Goal: Task Accomplishment & Management: Complete application form

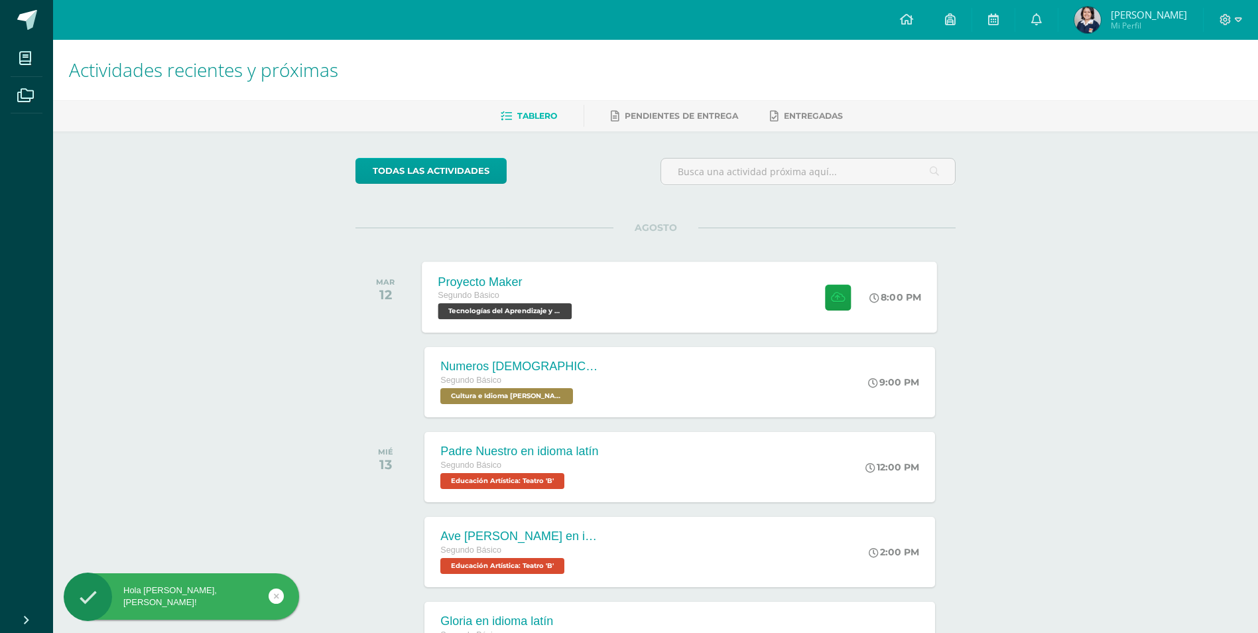
click at [680, 295] on div "Proyecto Maker Segundo Básico Tecnologías del Aprendizaje y la Comunicación 'B'…" at bounding box center [679, 296] width 515 height 71
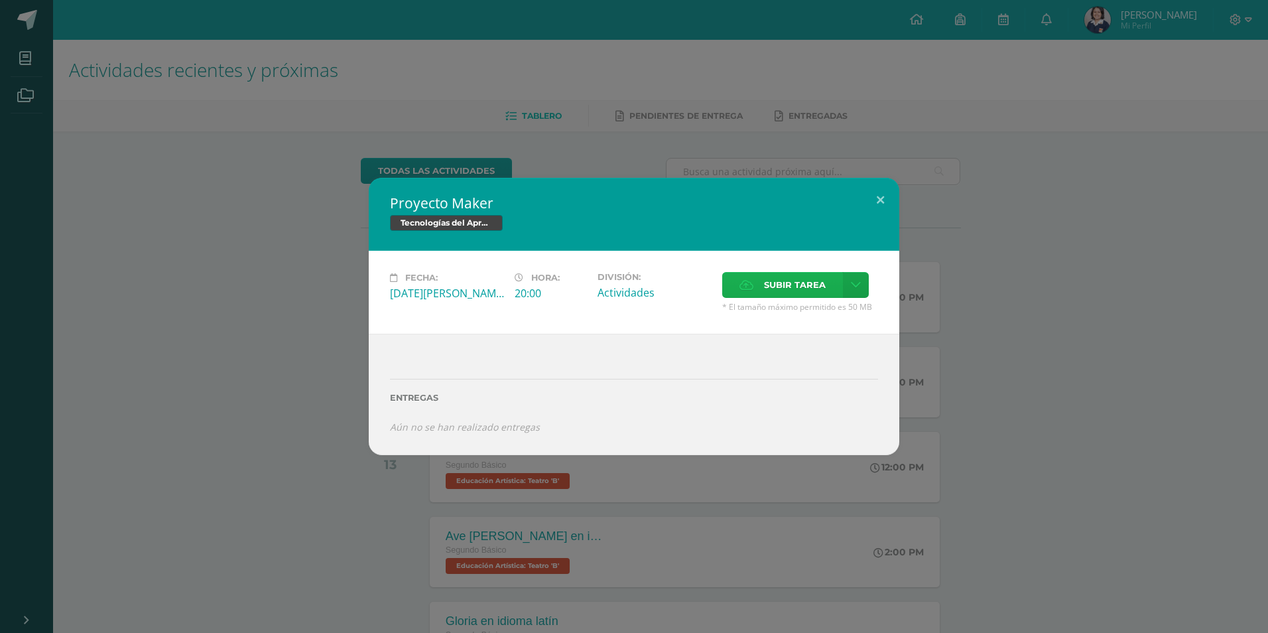
click at [749, 278] on label "Subir tarea" at bounding box center [782, 285] width 121 height 26
click at [0, 0] on input "Subir tarea" at bounding box center [0, 0] width 0 height 0
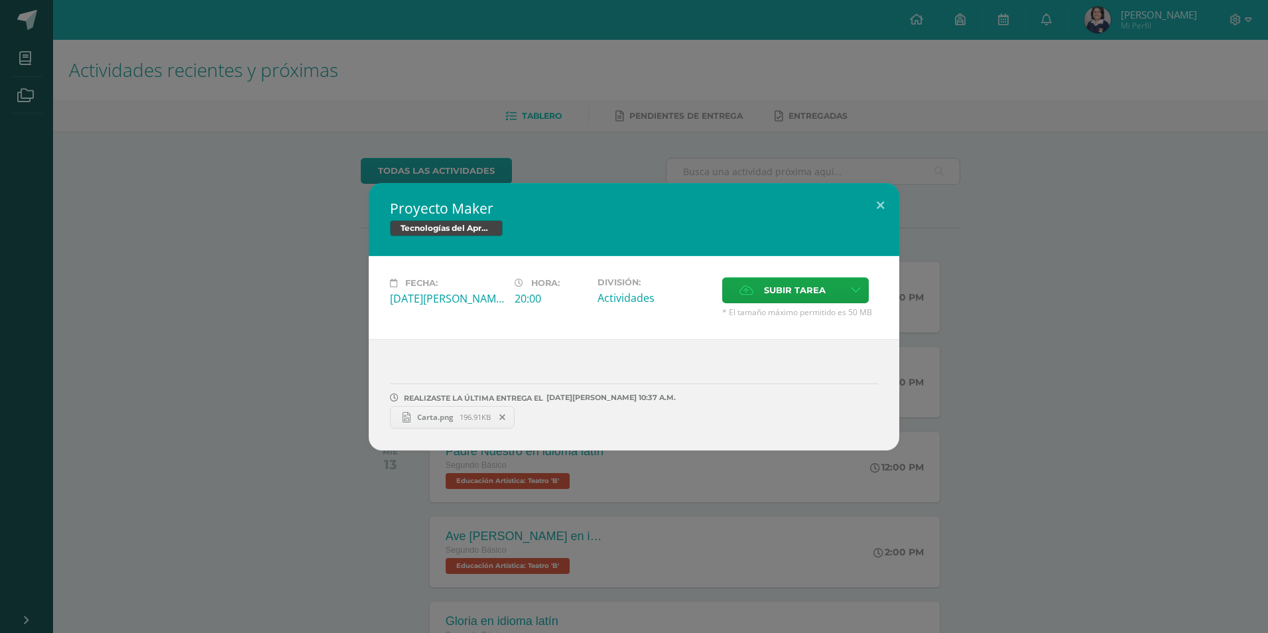
click at [507, 410] on span at bounding box center [502, 417] width 23 height 15
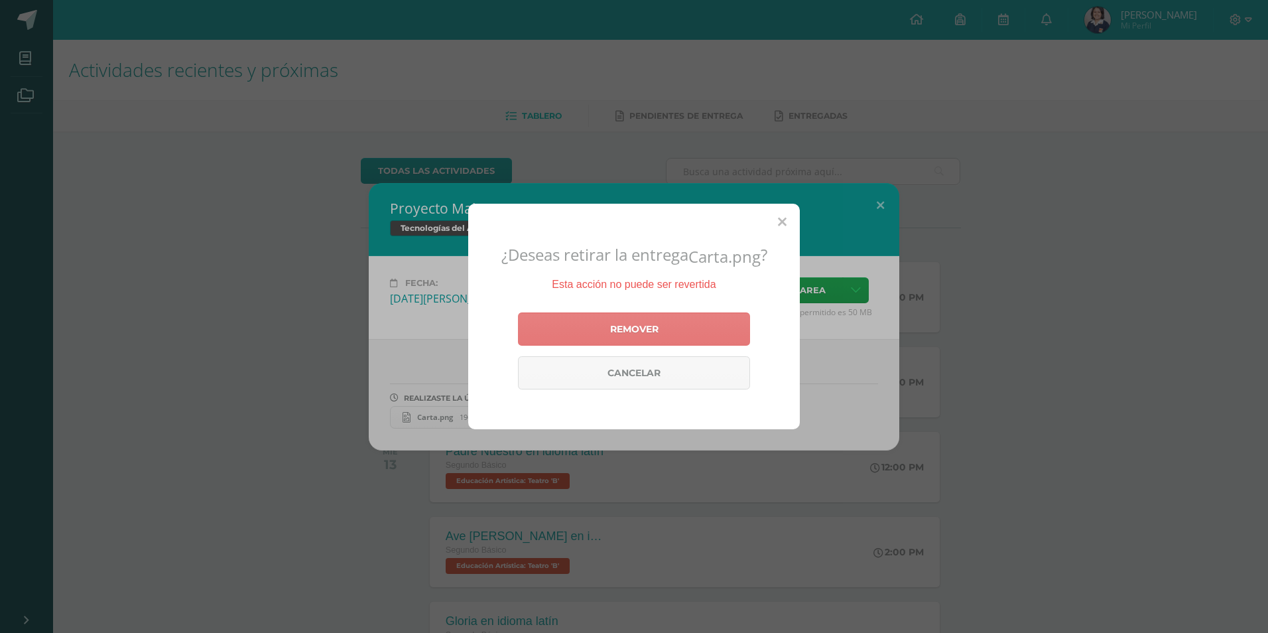
click at [605, 334] on link "Remover" at bounding box center [634, 328] width 232 height 33
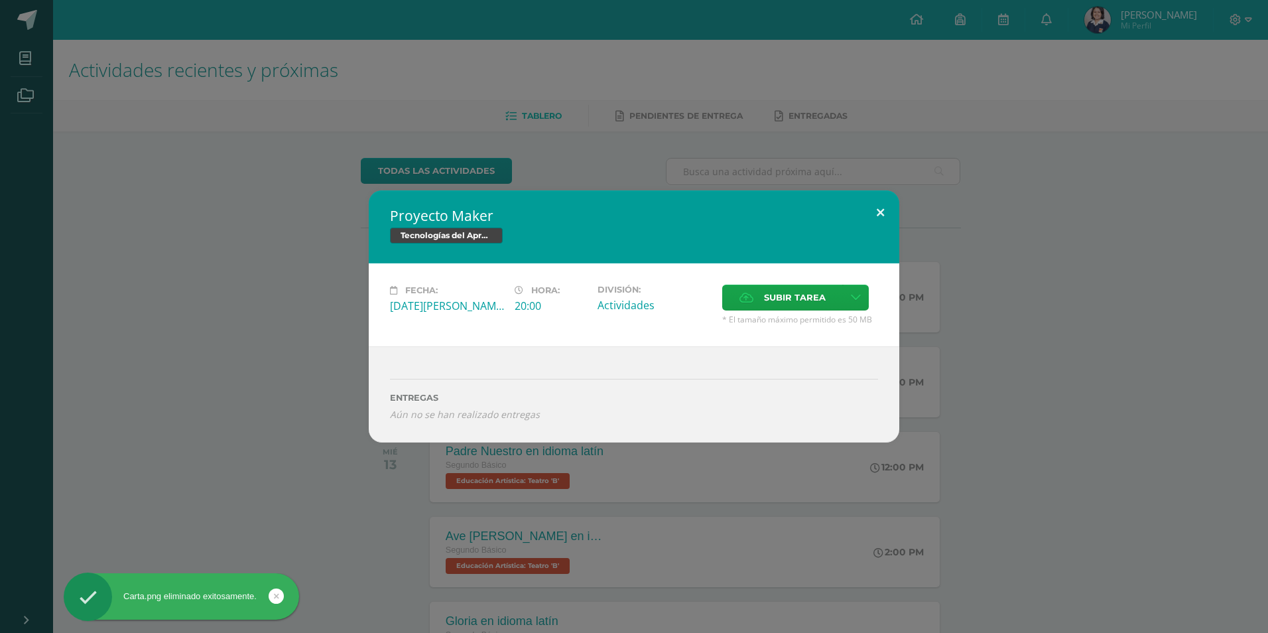
click at [878, 210] on button at bounding box center [880, 212] width 38 height 45
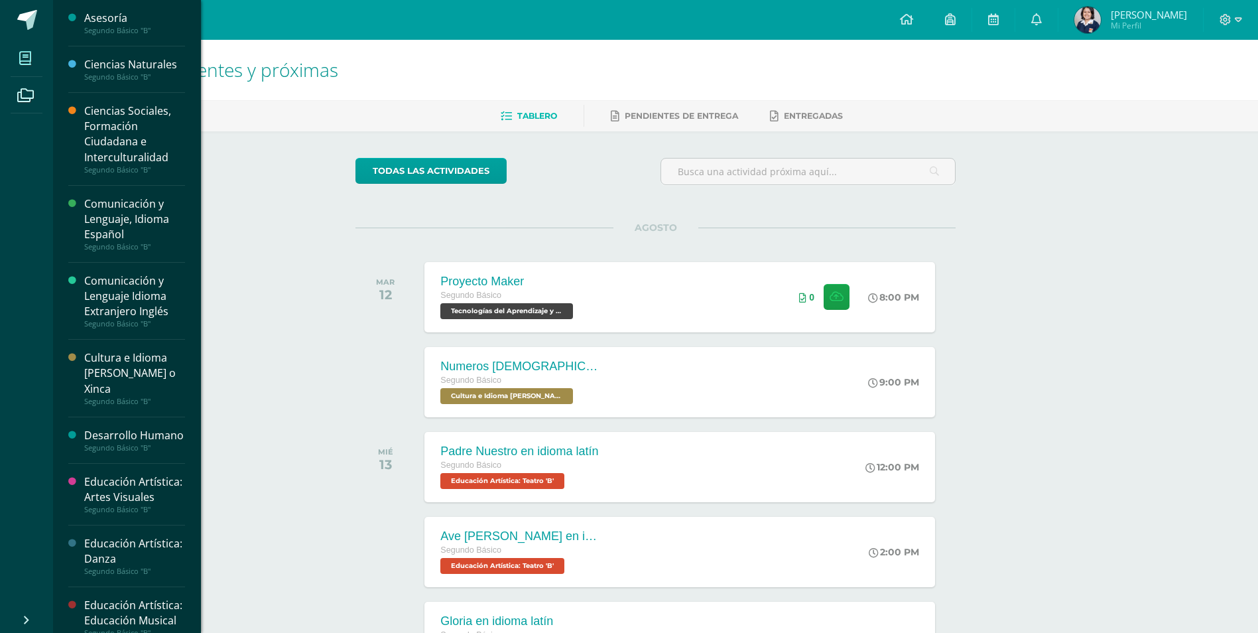
click at [21, 58] on icon at bounding box center [25, 58] width 12 height 13
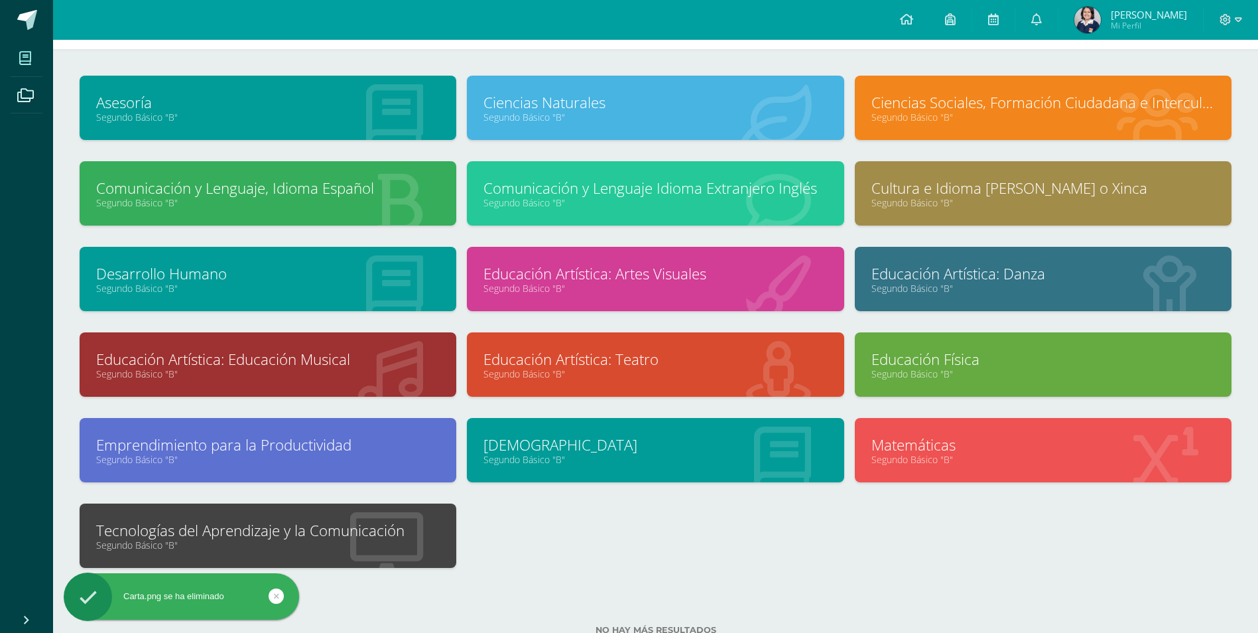
scroll to position [72, 0]
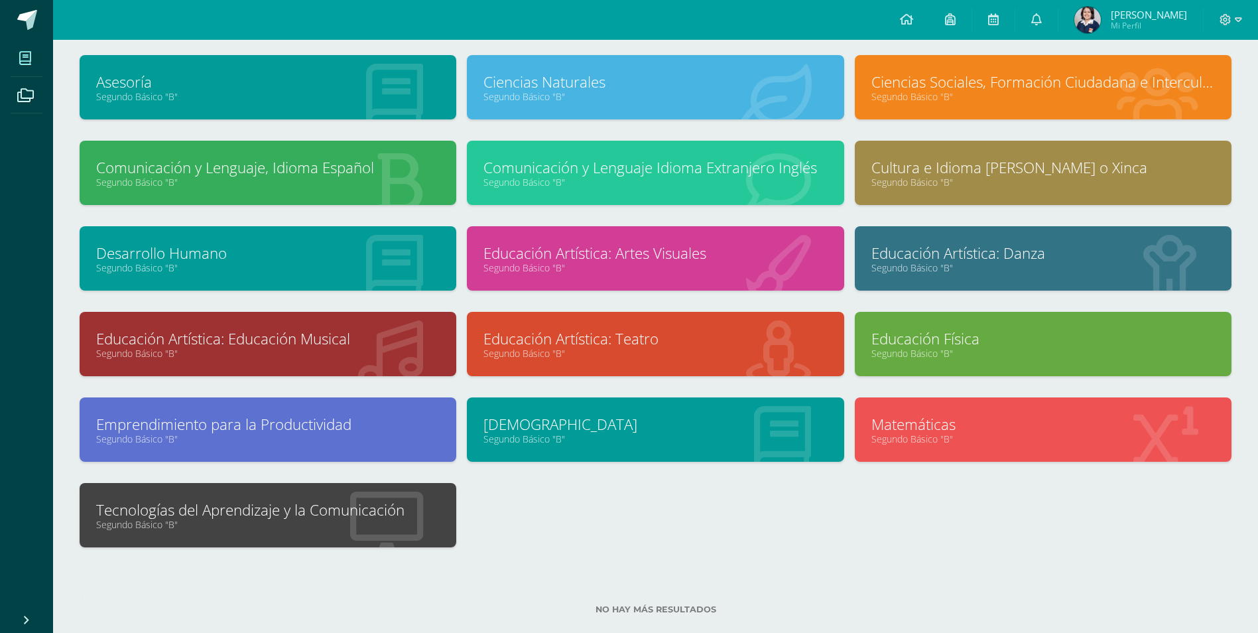
click at [347, 523] on link "Segundo Básico "B"" at bounding box center [267, 524] width 343 height 13
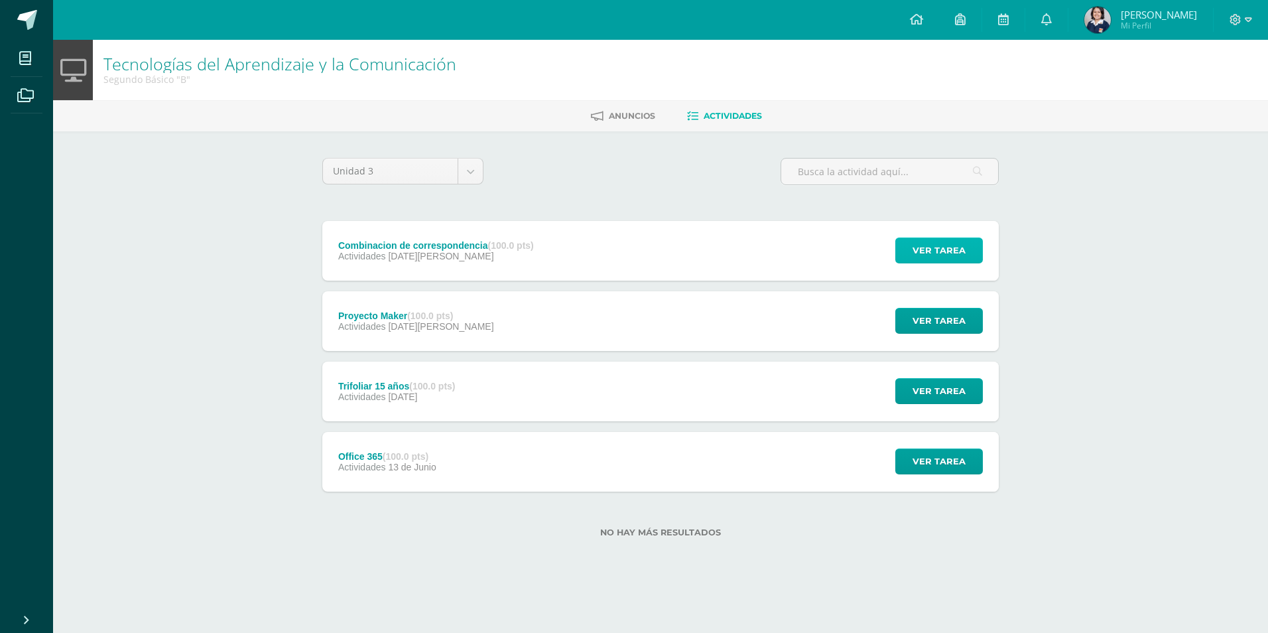
click at [918, 244] on span "Ver tarea" at bounding box center [938, 250] width 53 height 25
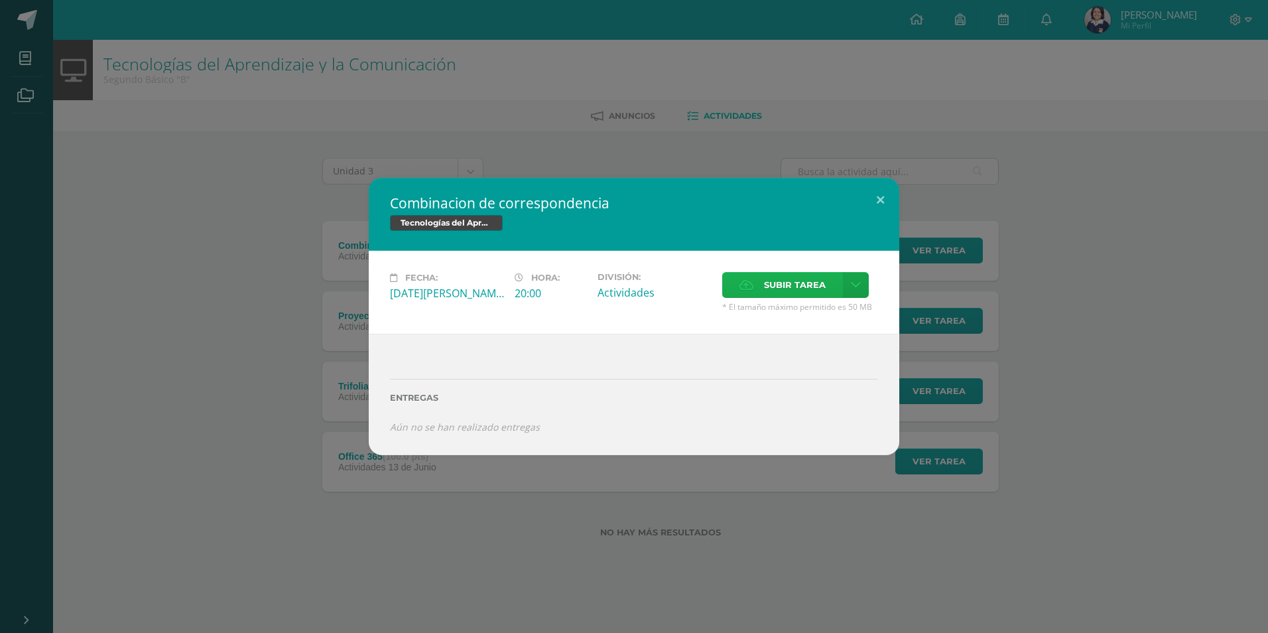
click at [778, 281] on span "Subir tarea" at bounding box center [795, 285] width 62 height 25
click at [0, 0] on input "Subir tarea" at bounding box center [0, 0] width 0 height 0
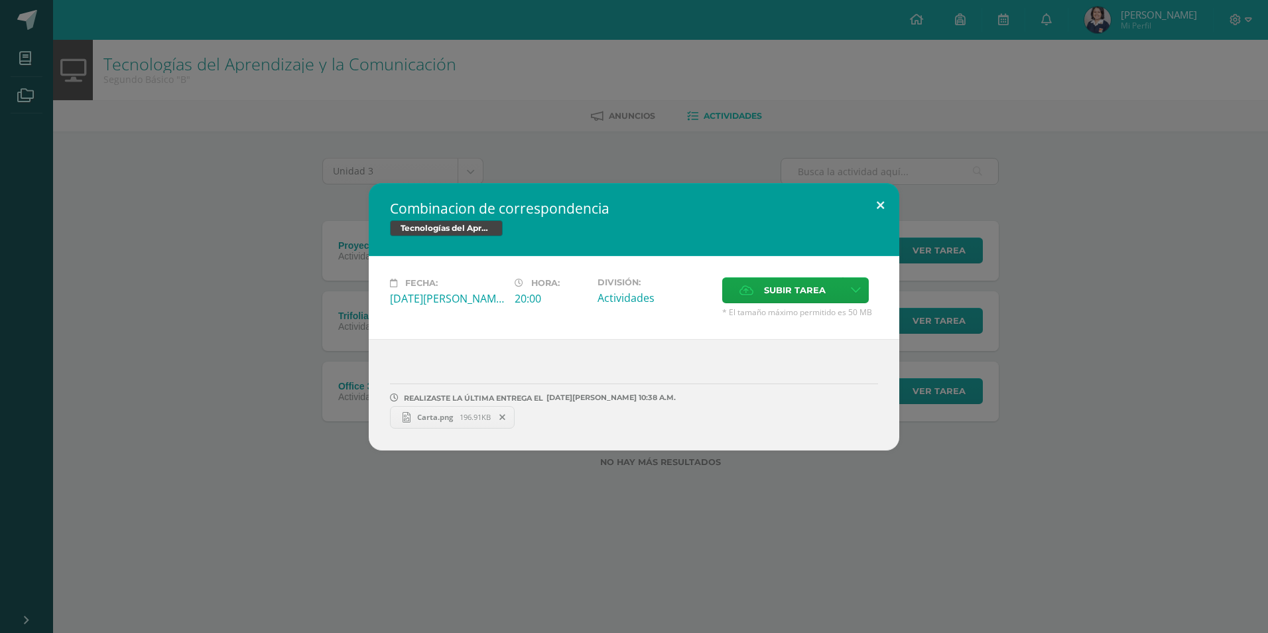
click at [879, 206] on button at bounding box center [880, 205] width 38 height 45
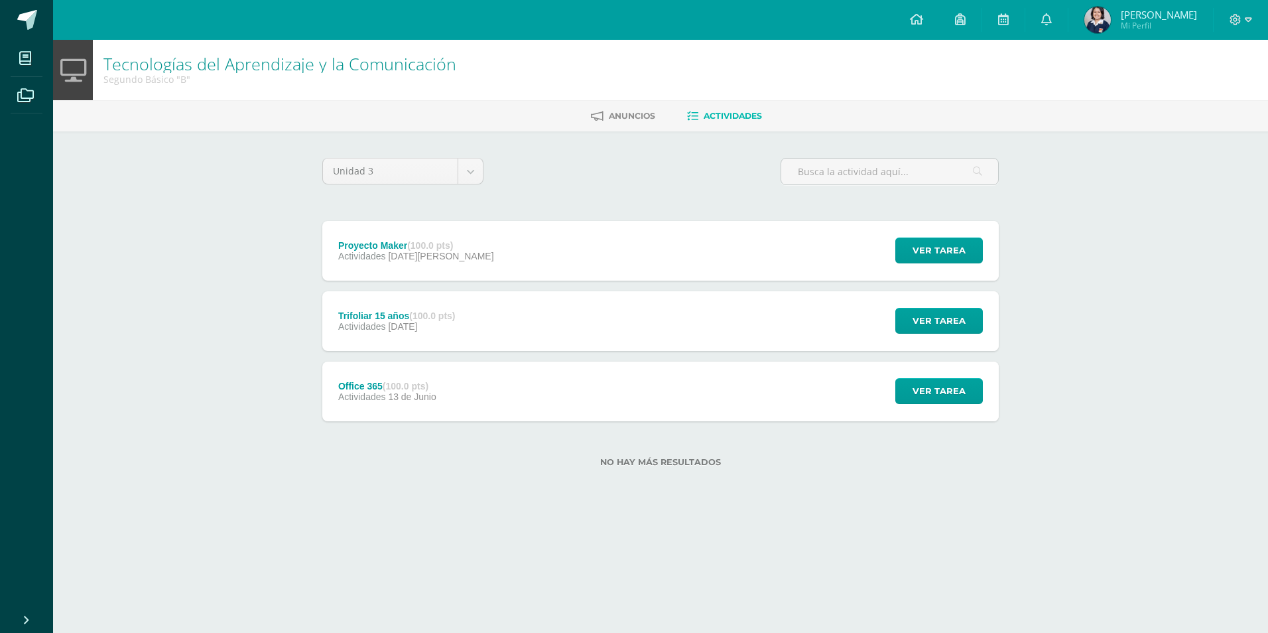
click at [445, 379] on div "Office 365 (100.0 pts) Actividades [DATE][PERSON_NAME]" at bounding box center [387, 391] width 130 height 60
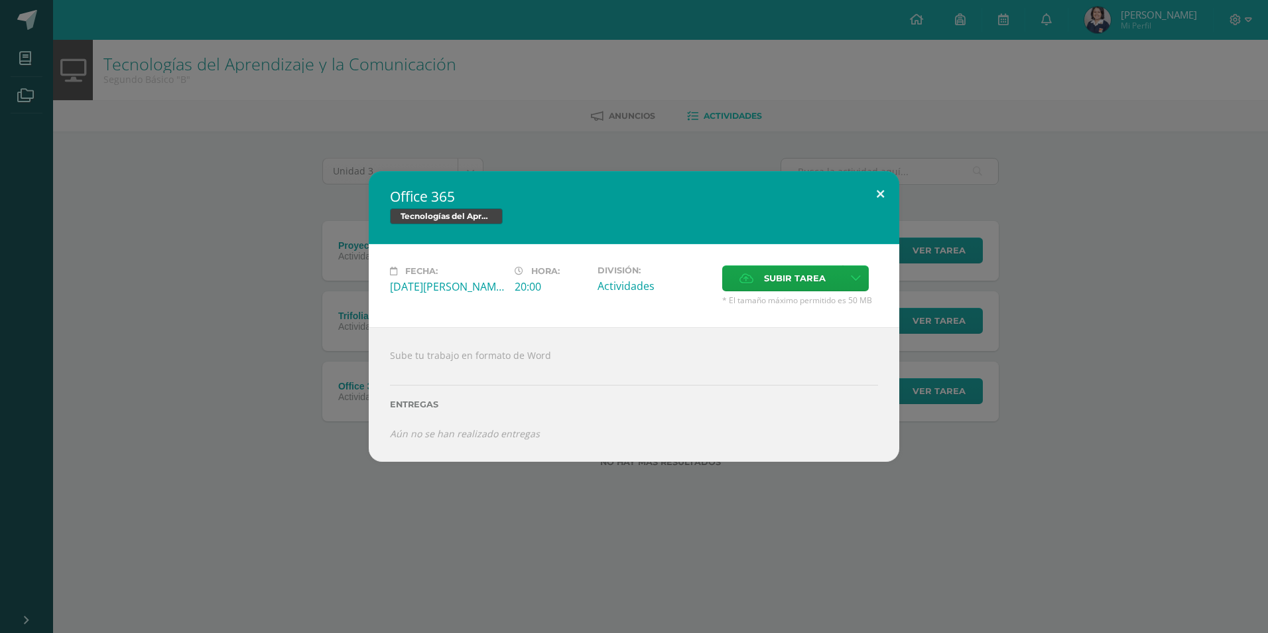
click at [878, 197] on button at bounding box center [880, 193] width 38 height 45
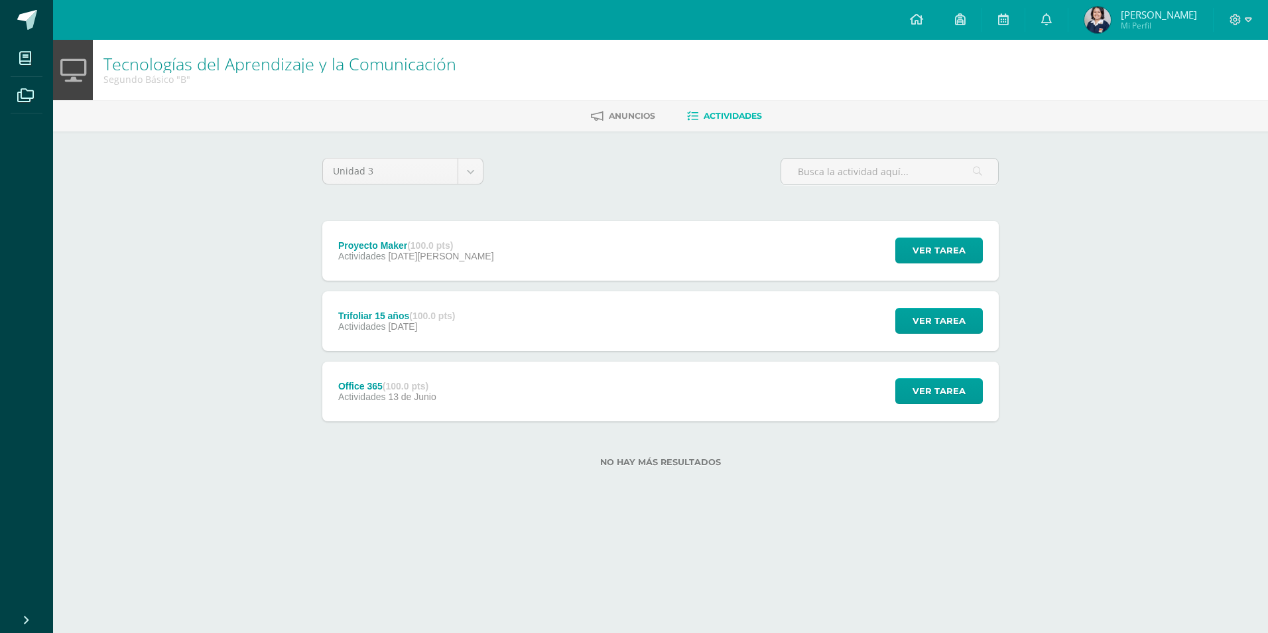
click at [661, 318] on div "Trifoliar 15 años (100.0 pts) Actividades [DATE] Ver tarea Trifoliar 15 años Te…" at bounding box center [660, 321] width 676 height 60
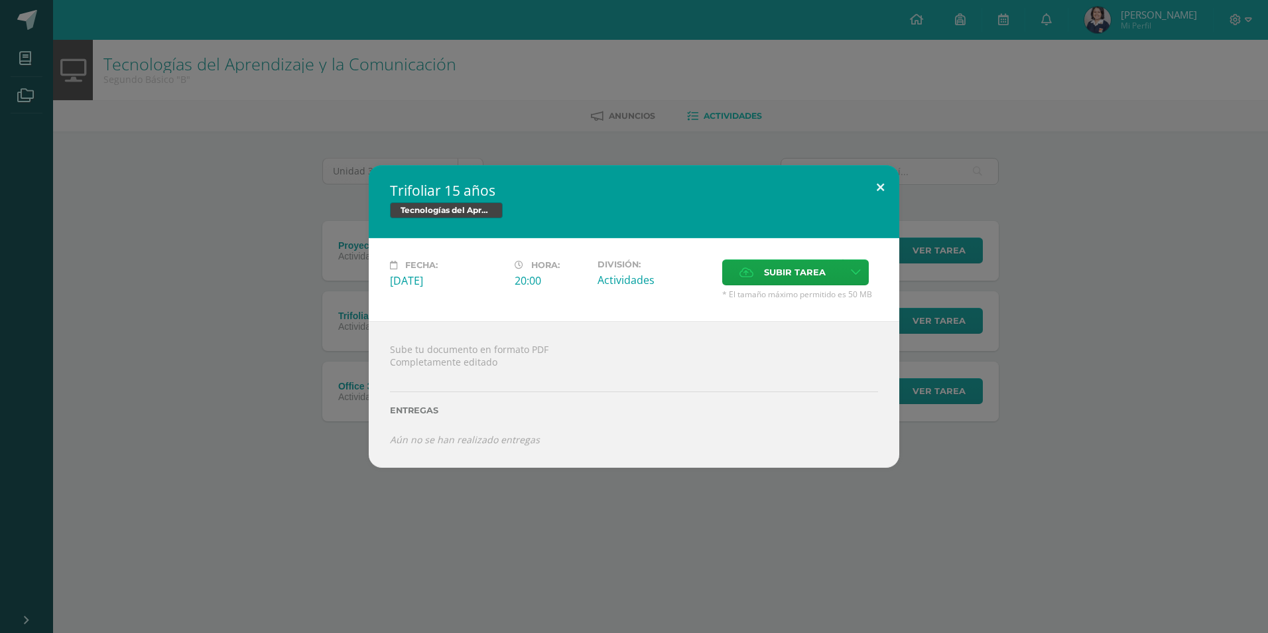
click at [879, 188] on button at bounding box center [880, 187] width 38 height 45
